Goal: Information Seeking & Learning: Learn about a topic

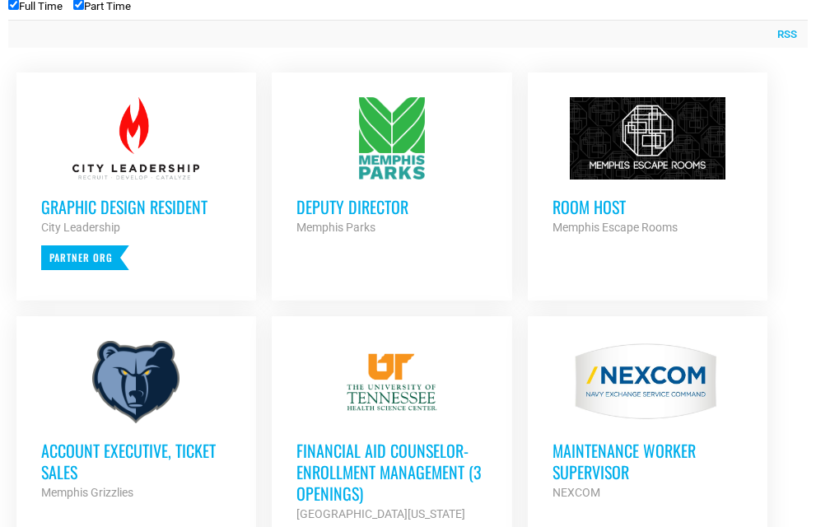
scroll to position [721, 0]
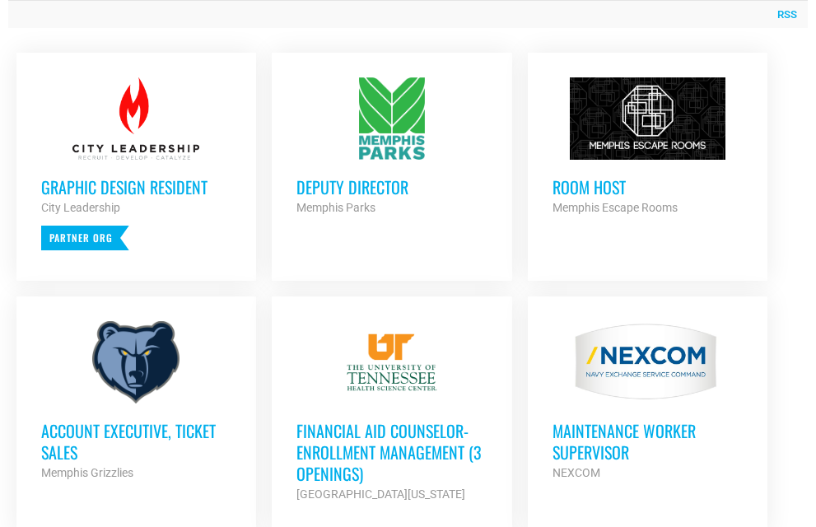
click at [599, 193] on h3 "Room Host" at bounding box center [648, 186] width 190 height 21
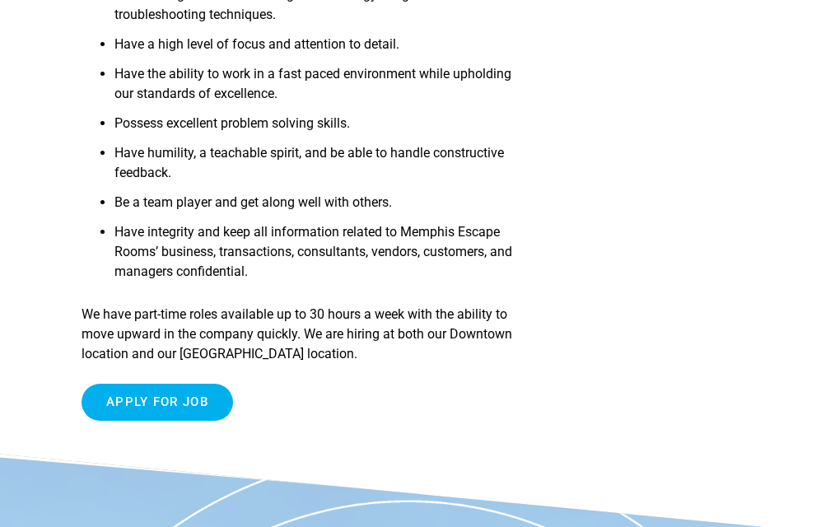
scroll to position [877, 0]
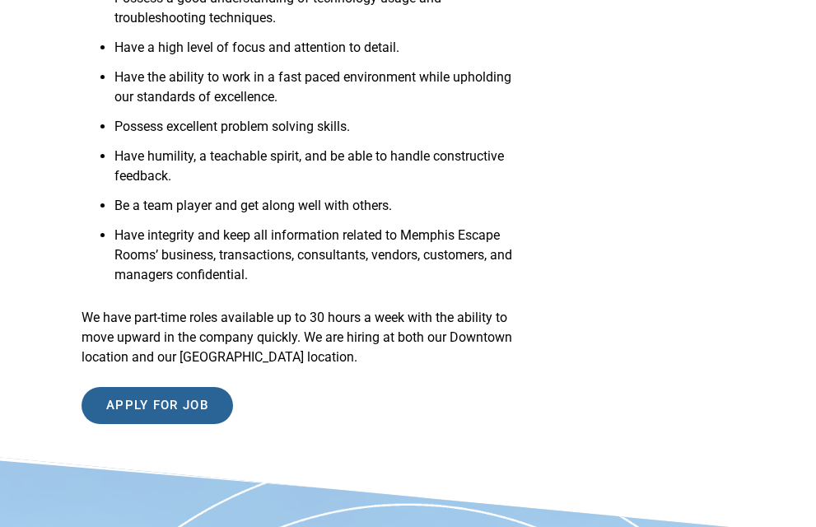
click at [191, 411] on input "Apply for job" at bounding box center [158, 405] width 152 height 37
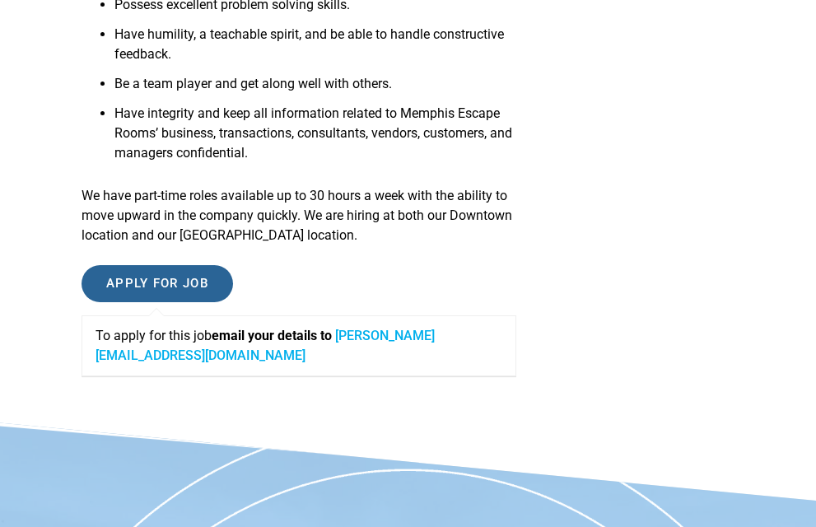
scroll to position [996, 0]
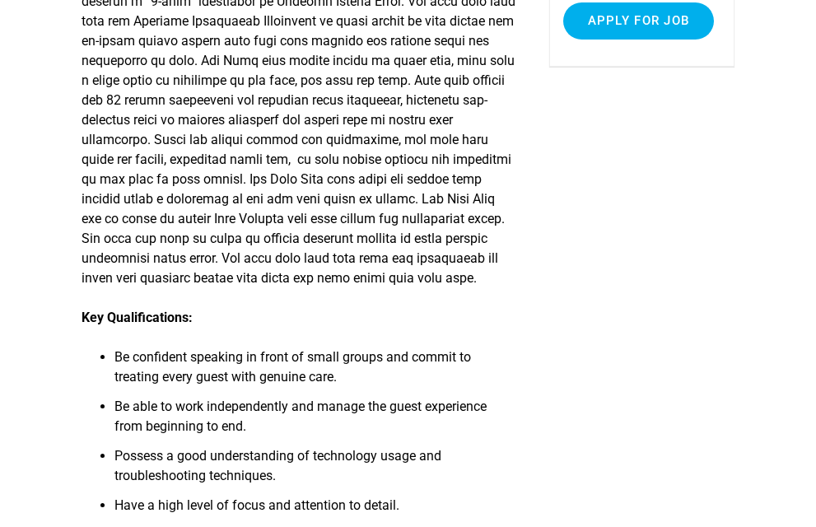
scroll to position [236, 0]
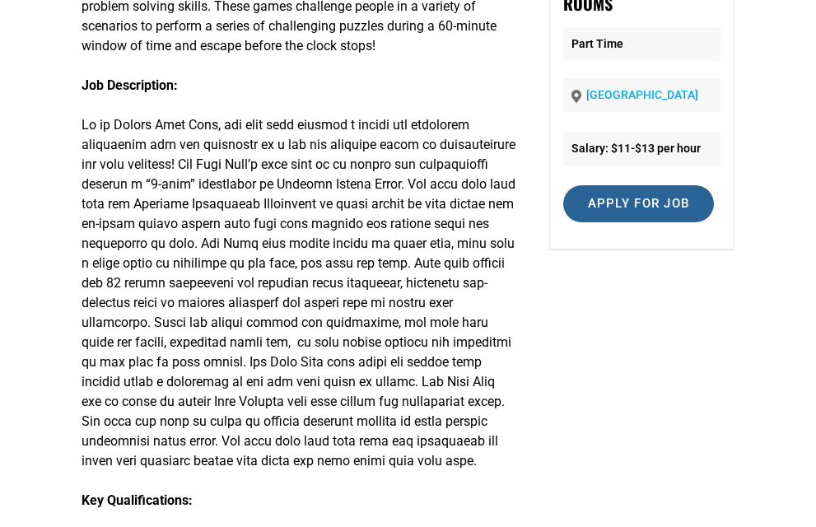
click at [666, 203] on input "Apply for job" at bounding box center [639, 203] width 152 height 37
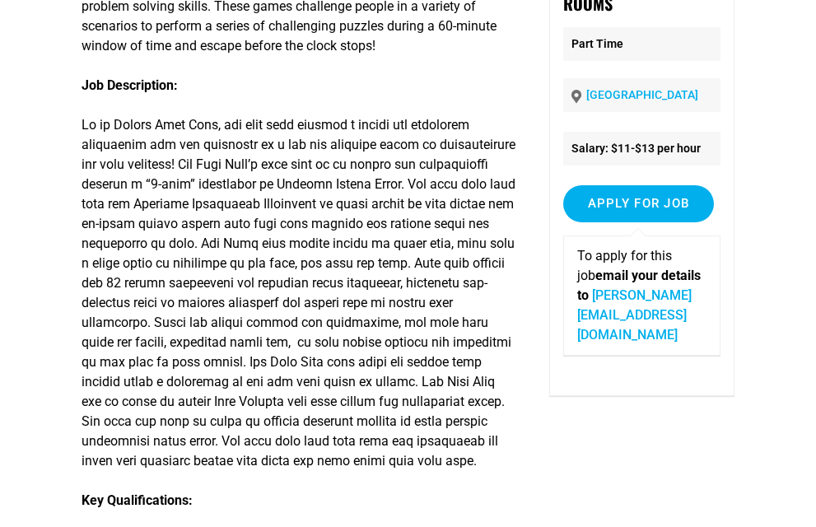
click at [624, 298] on link "mallory@puzzolcreative.com" at bounding box center [634, 315] width 115 height 55
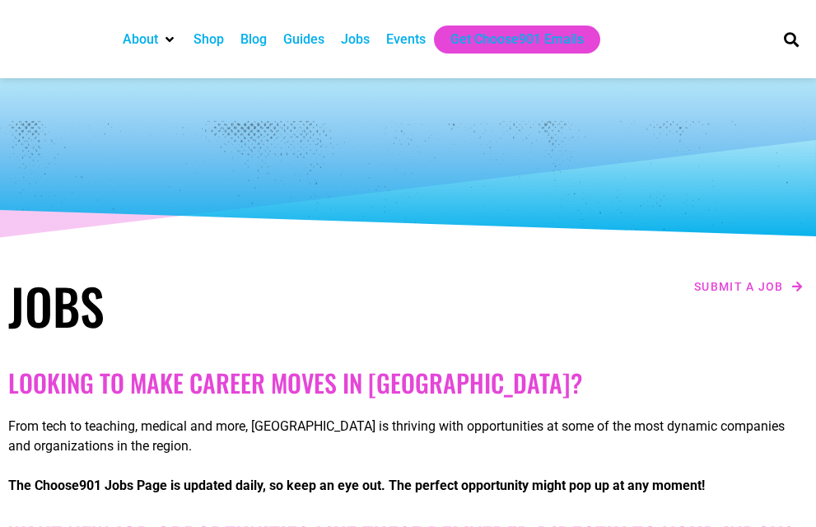
scroll to position [721, 0]
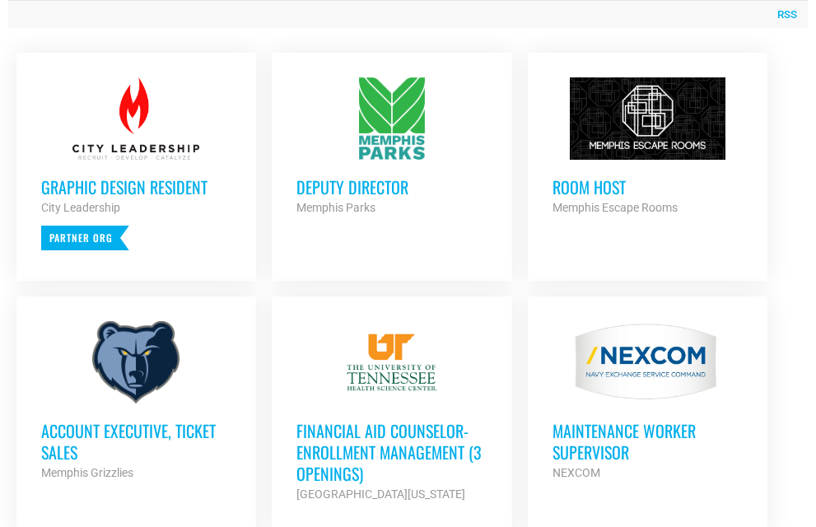
checkbox input "true"
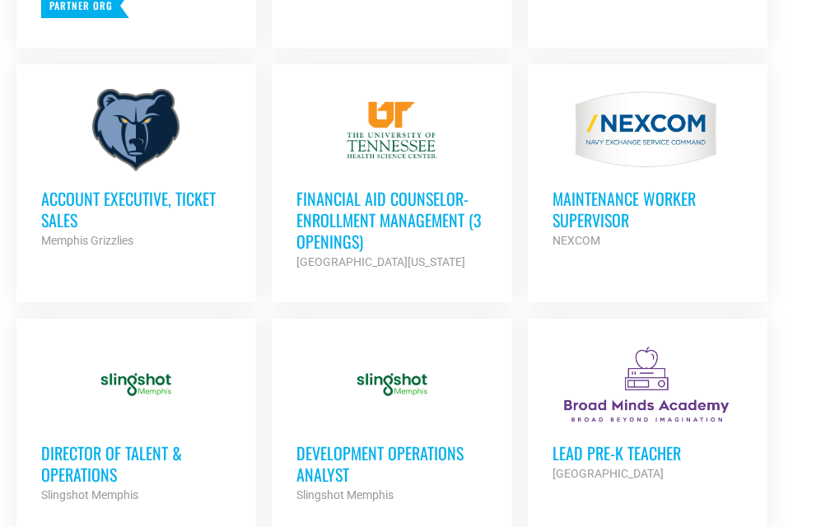
scroll to position [958, 0]
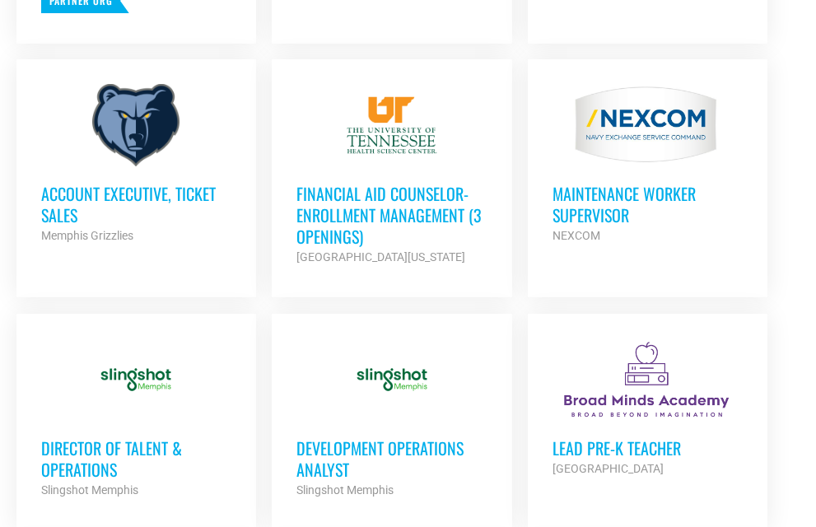
click at [656, 185] on h3 "MAINTENANCE WORKER SUPERVISOR" at bounding box center [648, 204] width 190 height 43
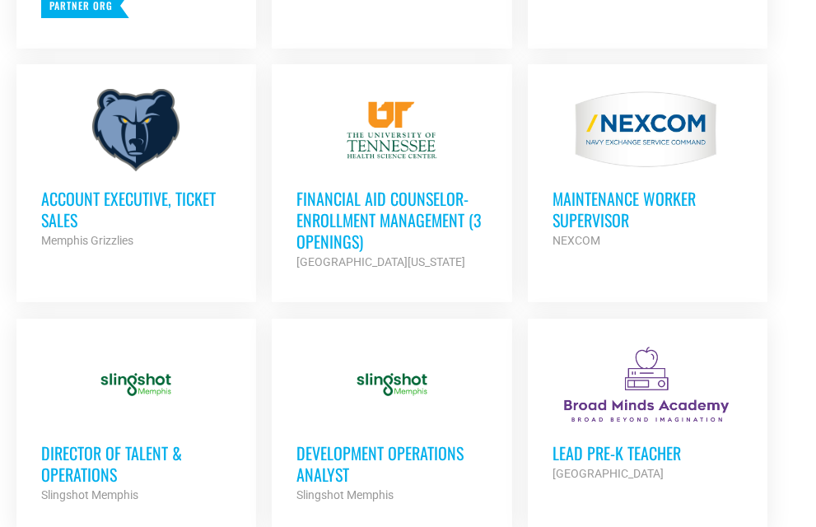
scroll to position [953, 0]
click at [132, 157] on div at bounding box center [136, 130] width 190 height 82
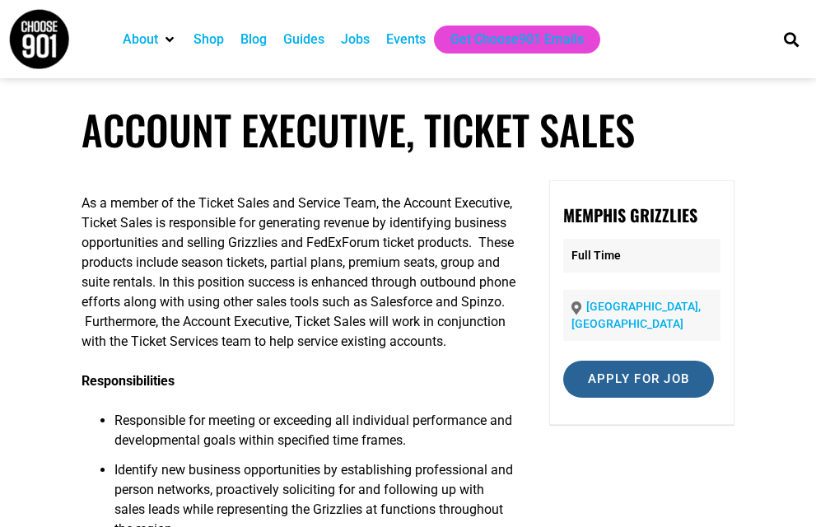
click at [633, 366] on input "Apply for job" at bounding box center [639, 379] width 152 height 37
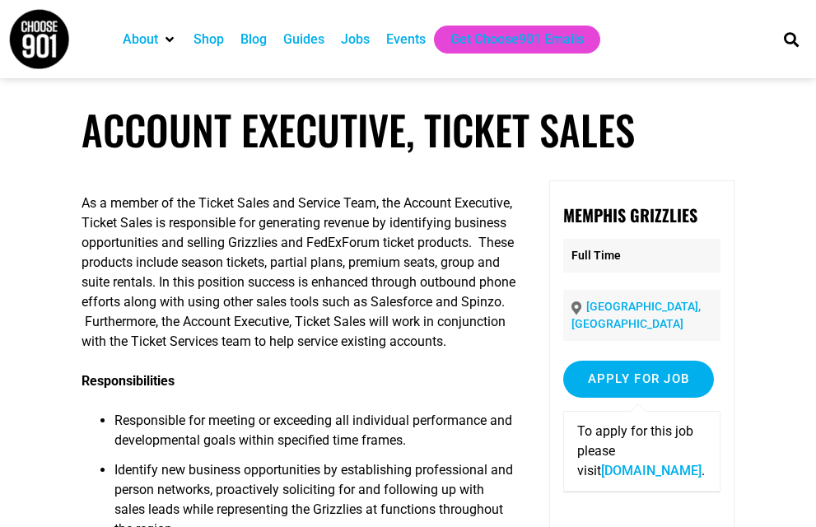
click at [671, 463] on link "[DOMAIN_NAME]" at bounding box center [651, 471] width 101 height 16
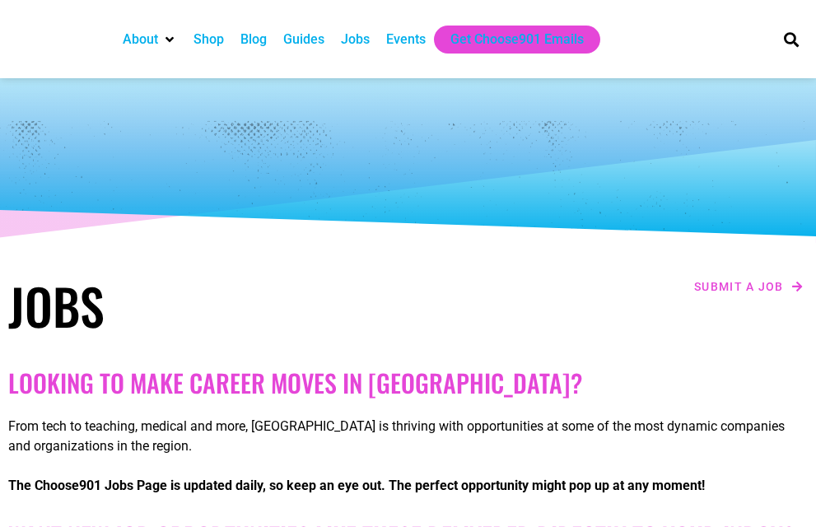
scroll to position [948, 0]
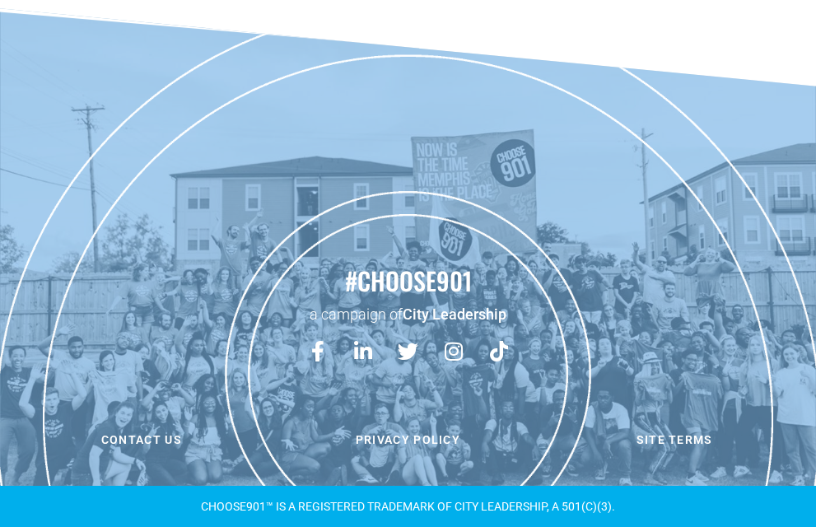
checkbox input "true"
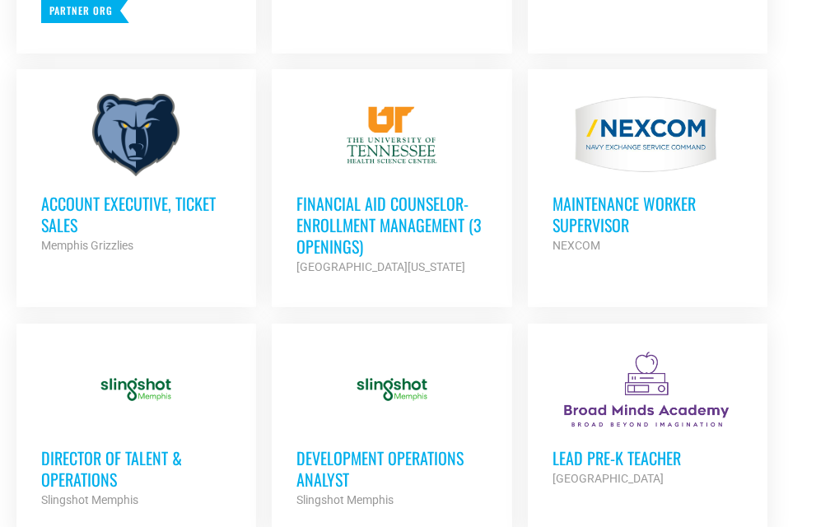
scroll to position [0, 0]
